Goal: Find contact information: Find specific page/section

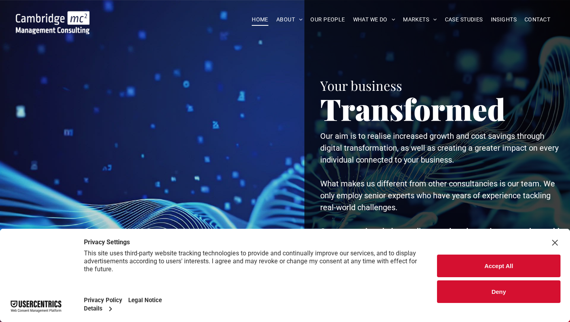
click at [467, 265] on button "Accept All" at bounding box center [499, 265] width 124 height 23
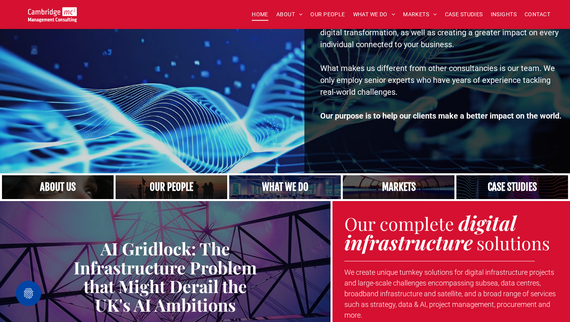
scroll to position [155, 0]
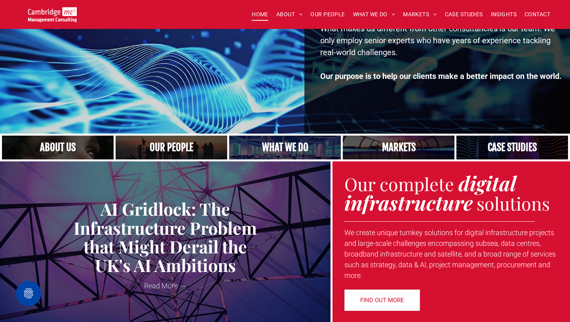
click at [59, 156] on link "Close up of woman's face, centered on her eyes" at bounding box center [58, 147] width 118 height 25
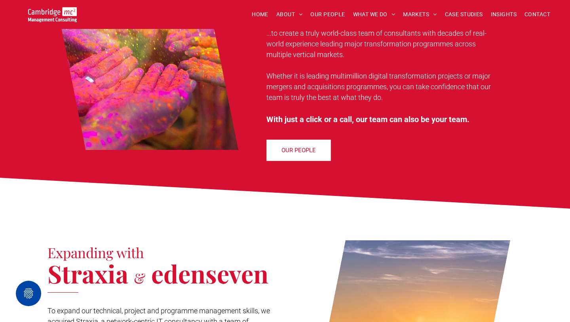
scroll to position [697, 0]
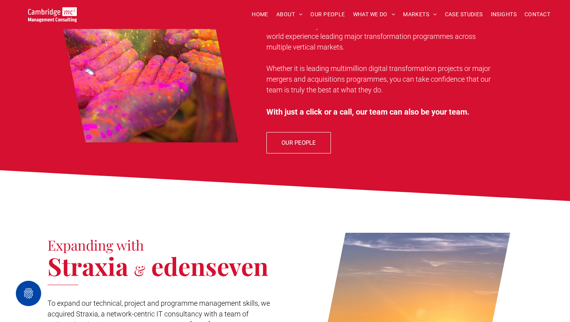
click at [293, 133] on span "OUR PEOPLE" at bounding box center [299, 143] width 34 height 20
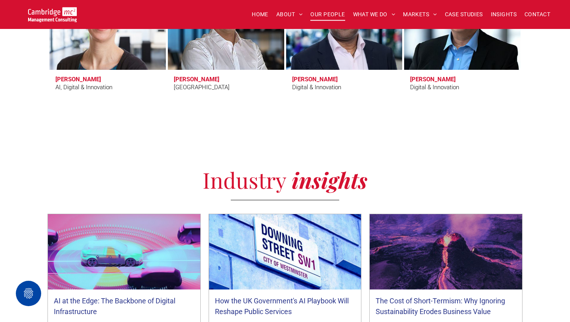
scroll to position [2733, 0]
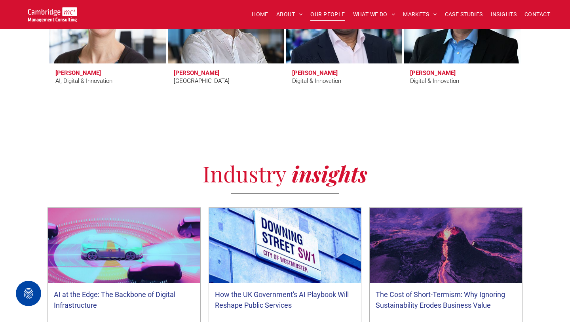
click at [70, 72] on h3 "Dr Zoë Webster" at bounding box center [78, 72] width 46 height 7
click at [74, 79] on div "AI, Digital & Innovation" at bounding box center [83, 80] width 57 height 9
click at [97, 38] on link at bounding box center [107, 16] width 123 height 101
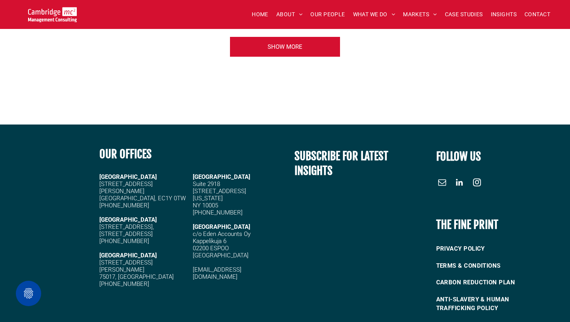
scroll to position [3334, 0]
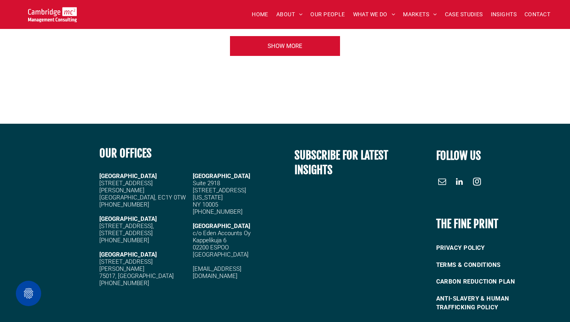
drag, startPoint x: 129, startPoint y: 223, endPoint x: 158, endPoint y: 224, distance: 28.5
click at [158, 229] on h5 "[STREET_ADDRESS]" at bounding box center [143, 232] width 88 height 7
copy span "CB22 5EG"
click at [173, 222] on h5 "[STREET_ADDRESS]," at bounding box center [143, 225] width 88 height 7
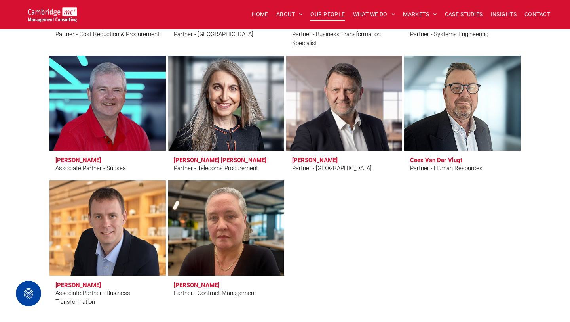
scroll to position [1779, 0]
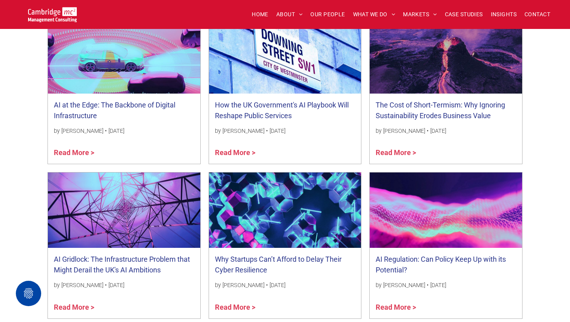
scroll to position [547, 0]
